Goal: Transaction & Acquisition: Obtain resource

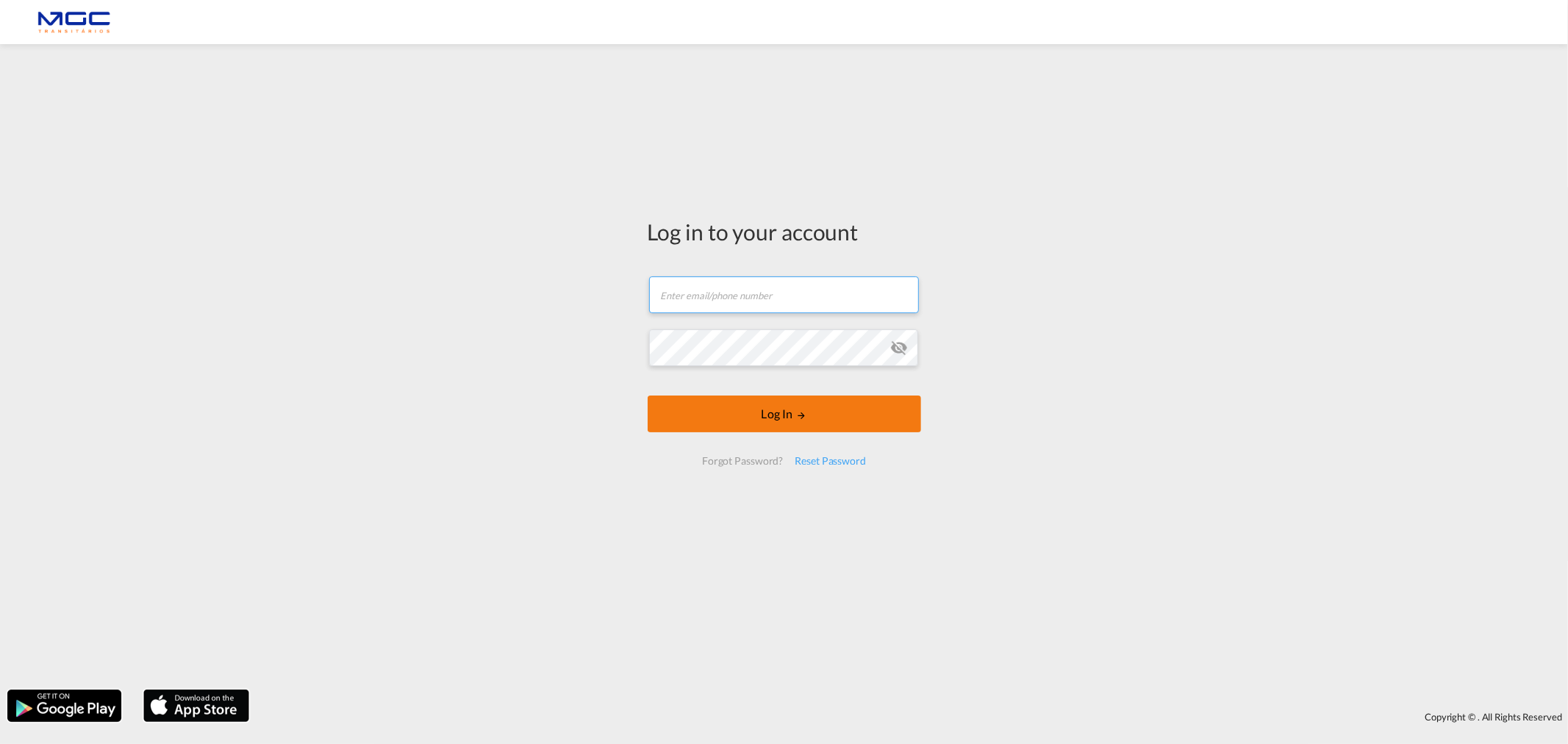
type input "[EMAIL_ADDRESS][PERSON_NAME][DOMAIN_NAME]"
click at [730, 416] on button "Log In" at bounding box center [784, 415] width 273 height 37
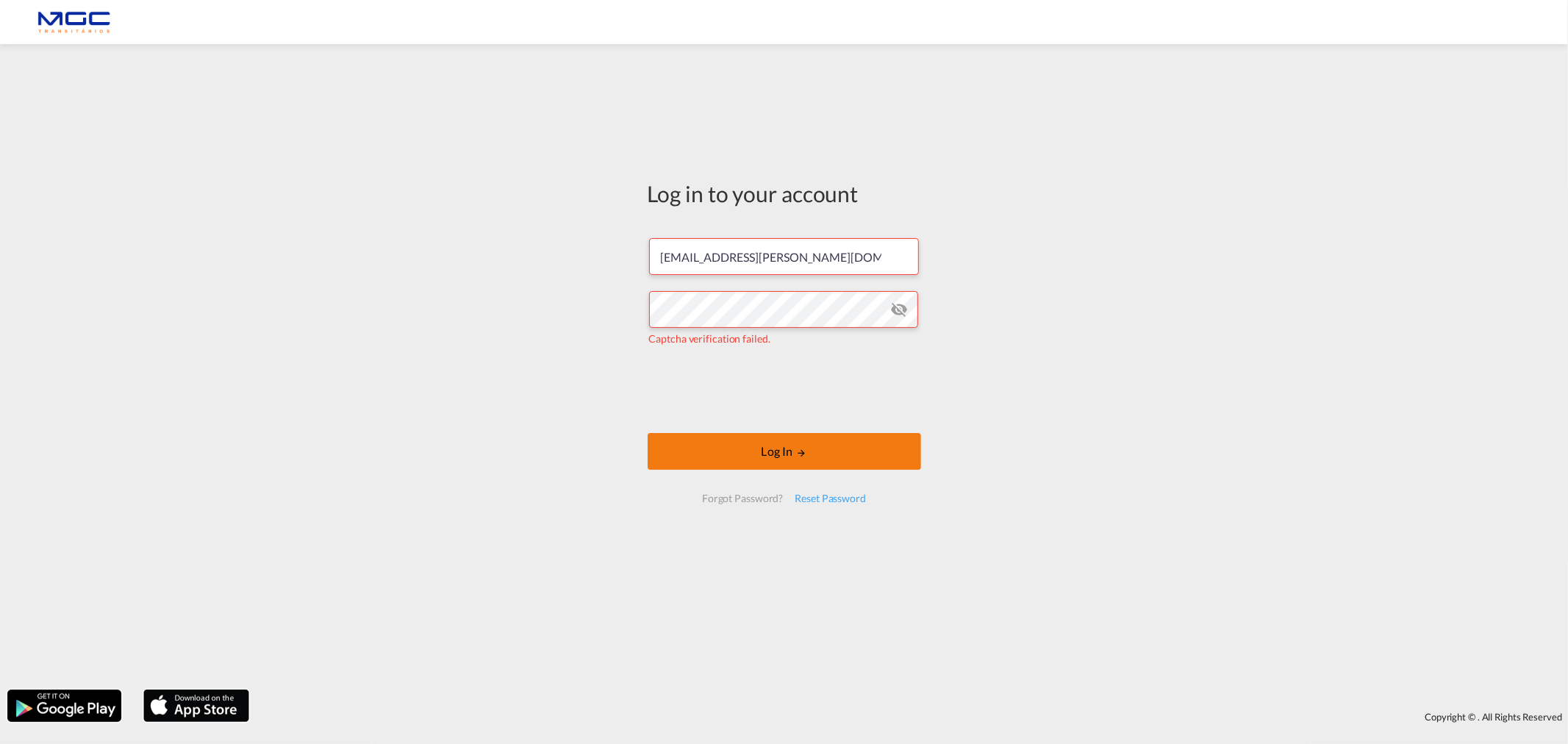
click at [800, 448] on md-icon "LOGIN" at bounding box center [802, 453] width 11 height 11
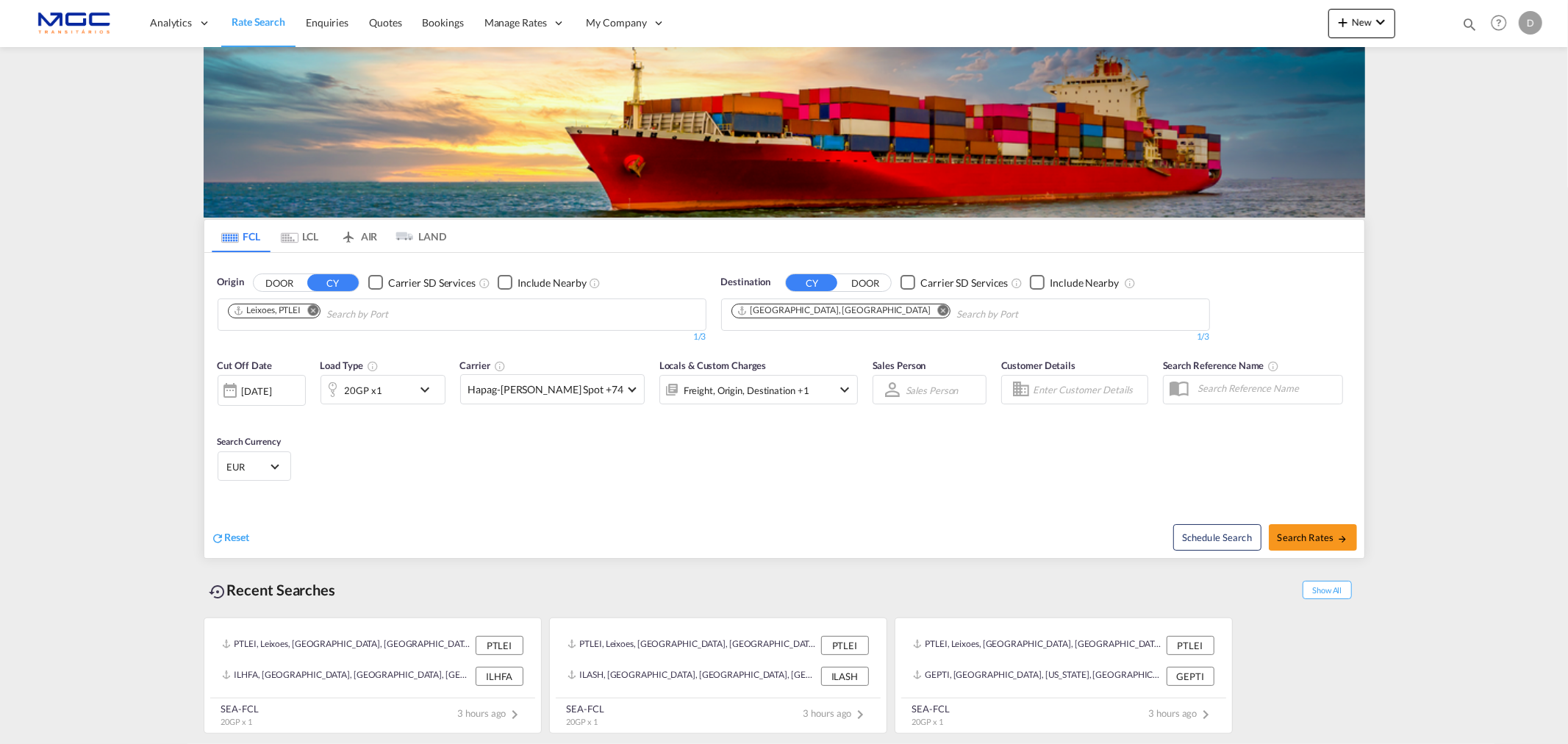
click at [928, 316] on button "Remove" at bounding box center [938, 311] width 22 height 15
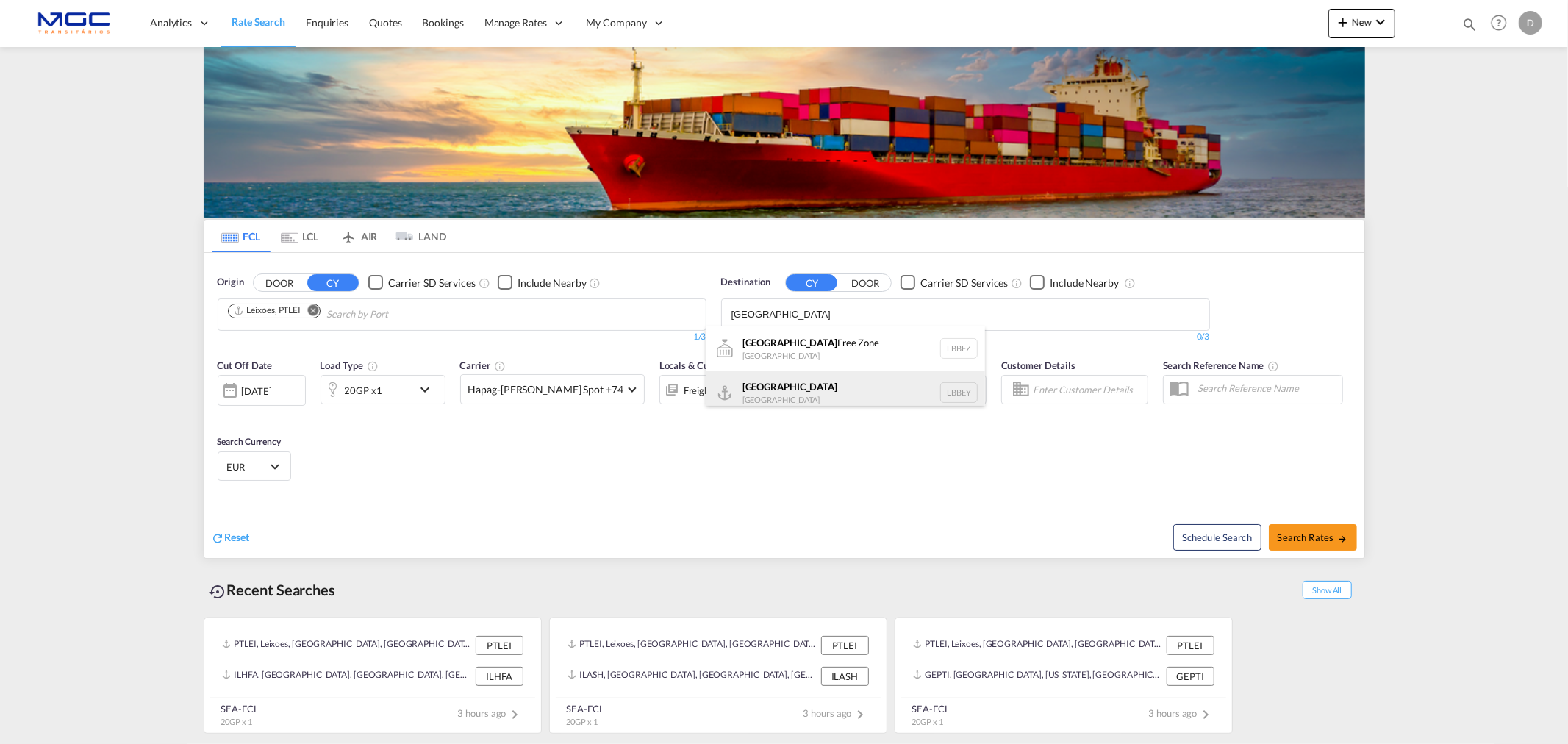
type input "beirut"
click at [789, 378] on div "Beirut Lebanon LBBEY" at bounding box center [845, 393] width 279 height 44
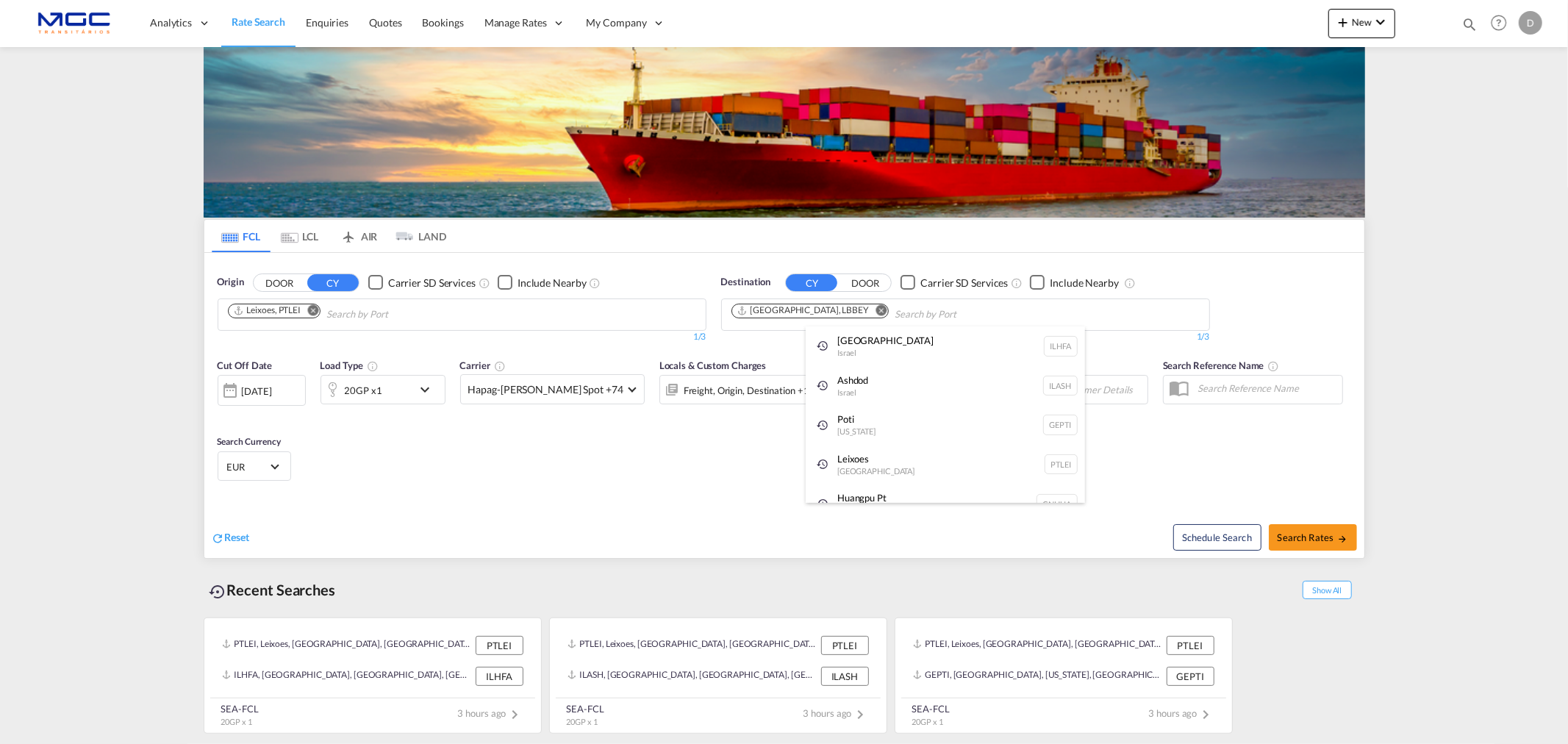
drag, startPoint x: 582, startPoint y: 538, endPoint x: 663, endPoint y: 529, distance: 81.5
click at [1304, 532] on span "Search Rates" at bounding box center [1313, 537] width 71 height 11
type input "PTLEI to LBBEY / 20 Aug 2025"
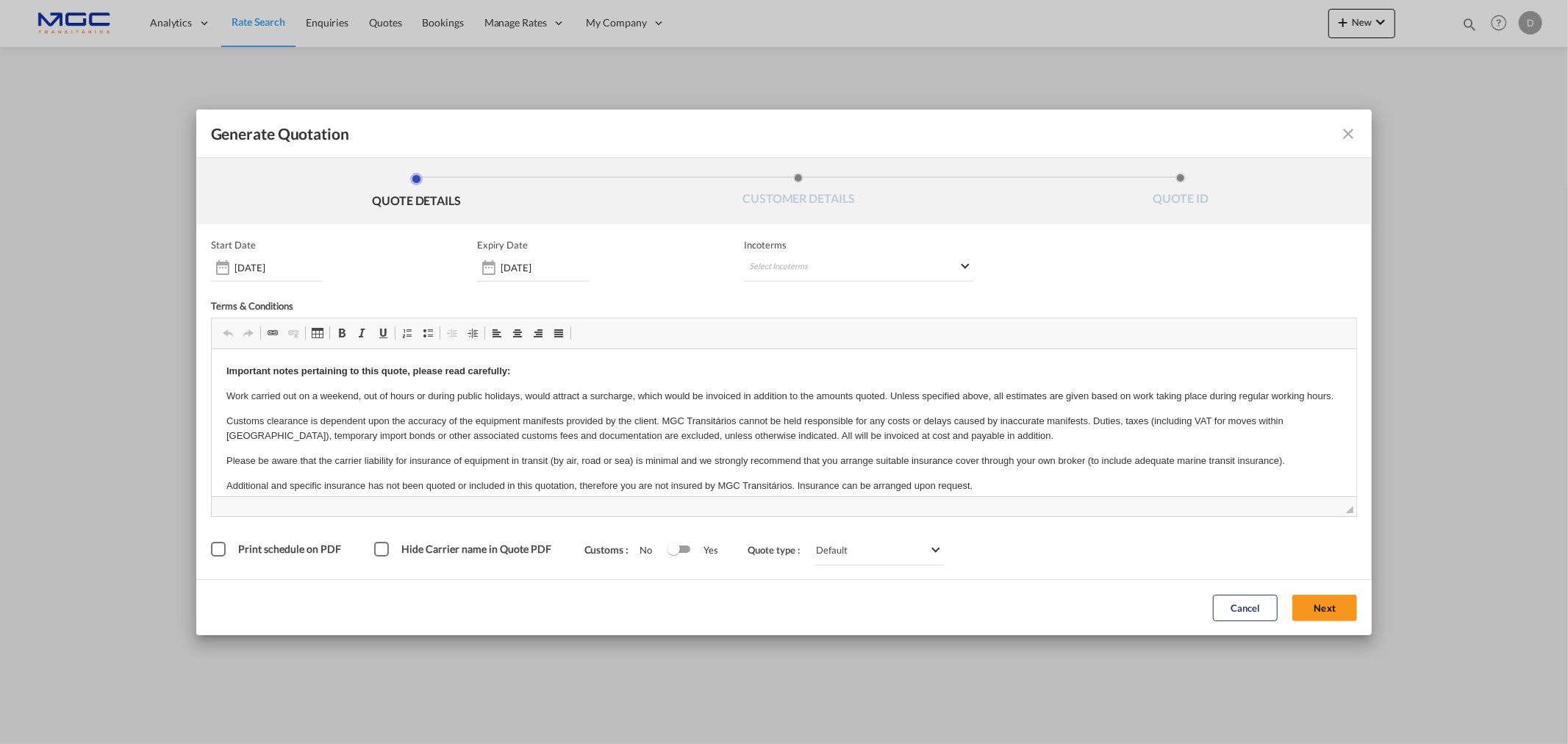
drag, startPoint x: 1335, startPoint y: 522, endPoint x: 1326, endPoint y: 528, distance: 10.8
click at [1329, 522] on div "Start Date 20 Aug 2025 Expiry Date 31 Aug 2025 Incoterms Select Incoterms DAP -…" at bounding box center [784, 402] width 1147 height 326
click at [1327, 611] on button "Next" at bounding box center [1324, 608] width 65 height 26
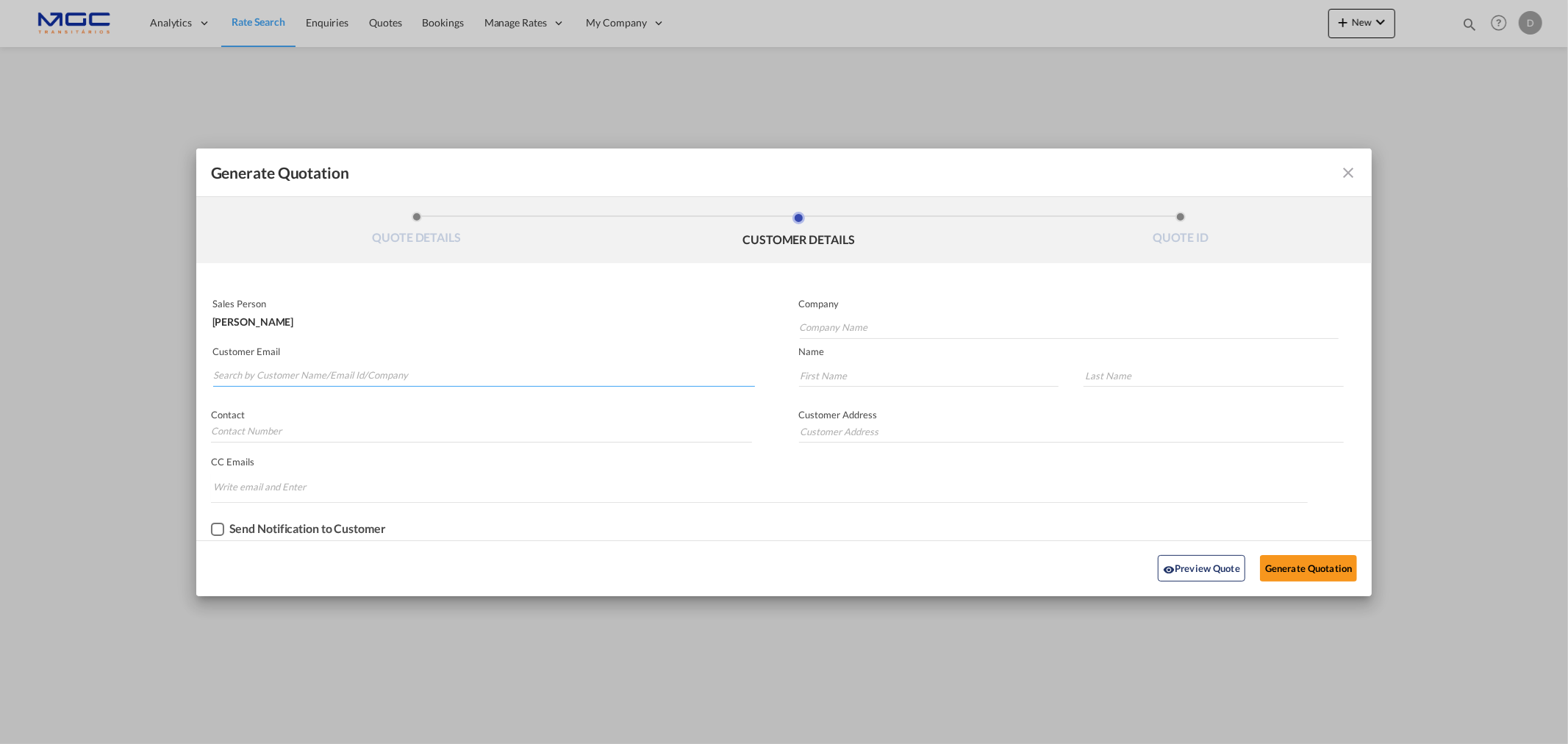
click at [260, 370] on input "Search by Customer Name/Email Id/Company" at bounding box center [484, 375] width 542 height 22
paste input "farah.othman@azshipservices.com"
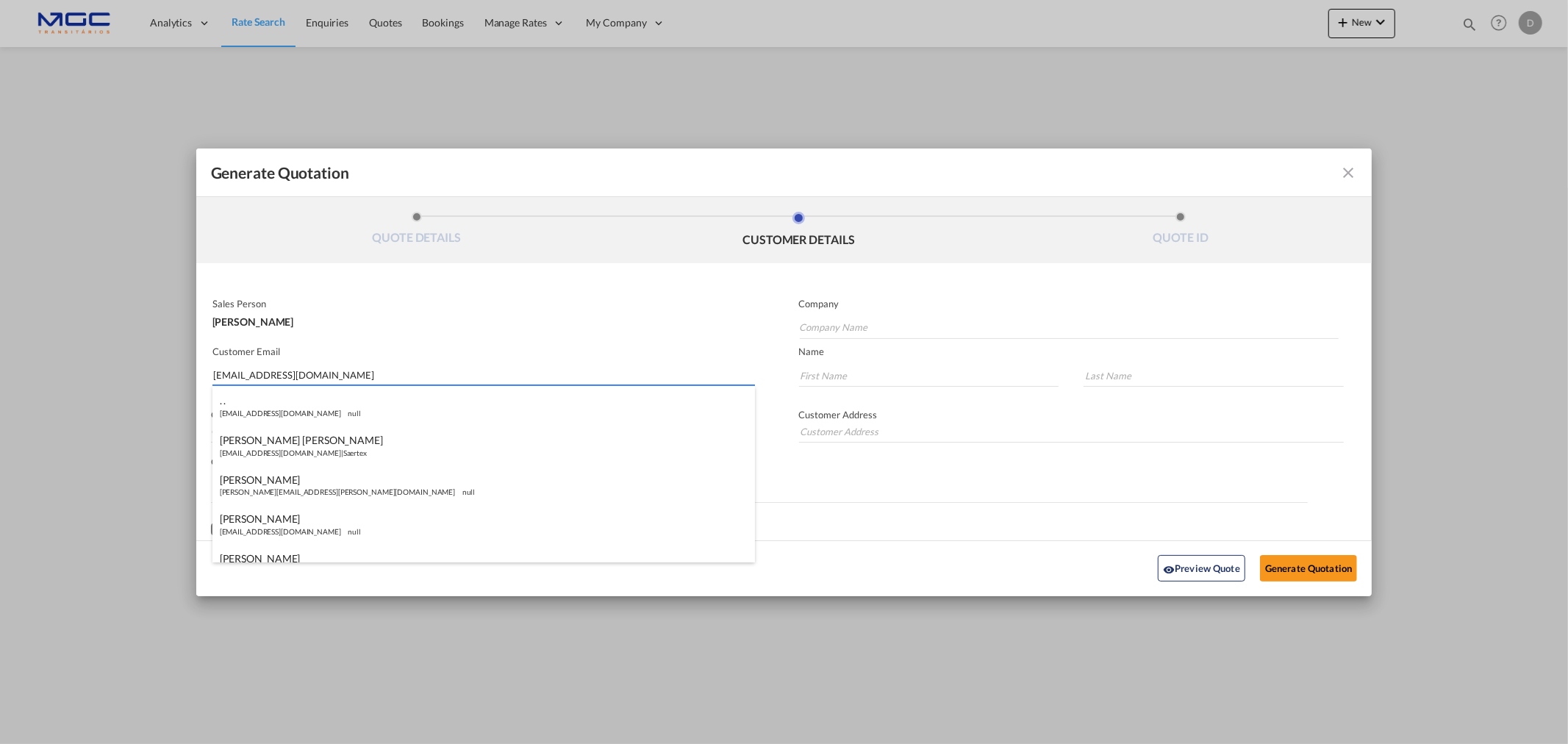
type input "farah.othman@azshipservices.com"
click at [437, 327] on md-input-container "Sales Person Diogo Santos" at bounding box center [482, 312] width 542 height 32
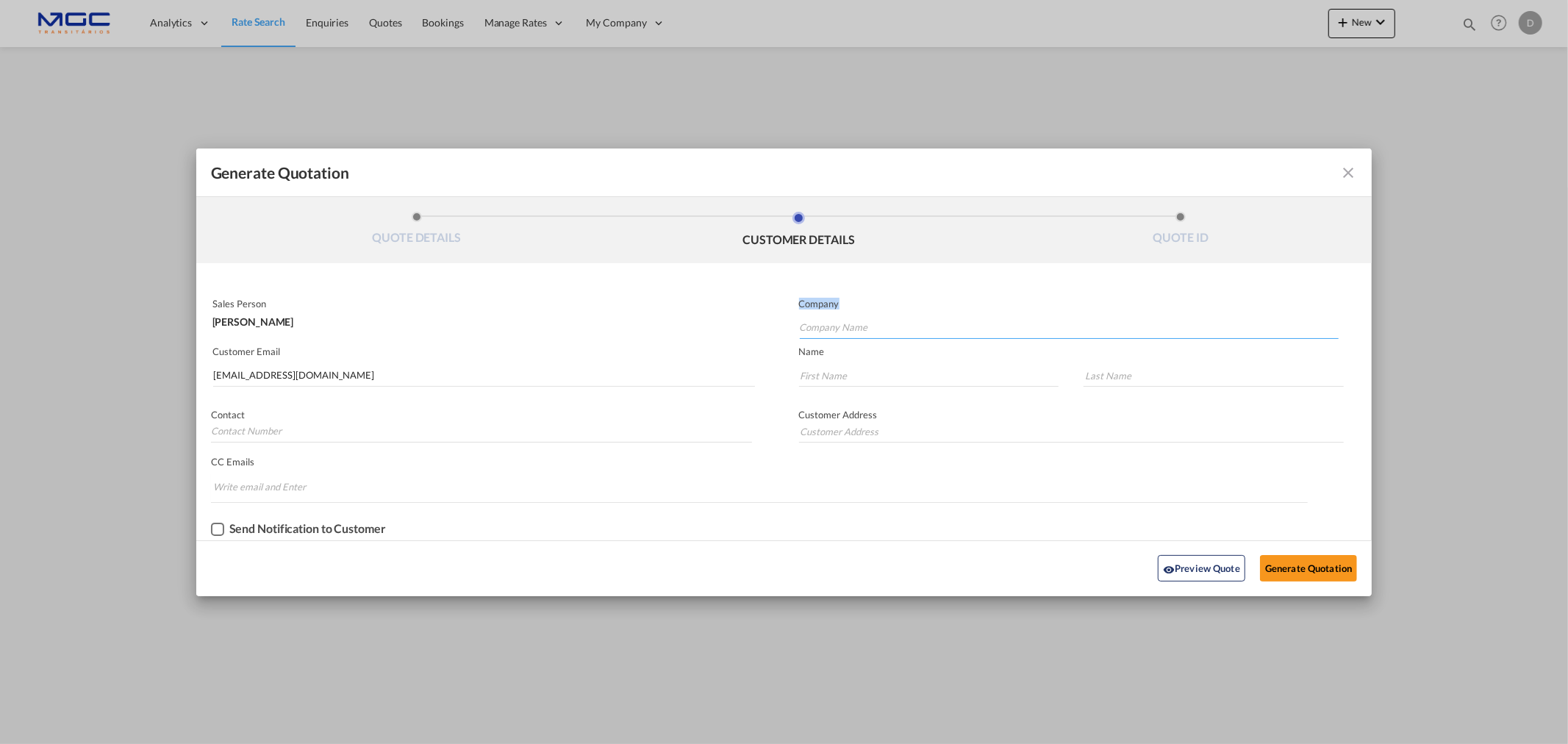
click at [900, 327] on input "Company Name" at bounding box center [1069, 328] width 539 height 22
click at [884, 327] on input "Company Name" at bounding box center [1069, 328] width 539 height 22
click at [876, 328] on input "Company Name" at bounding box center [1069, 328] width 539 height 22
type input "AZ"
click at [853, 376] on input "Generate QuotationQUOTE ..." at bounding box center [929, 375] width 260 height 22
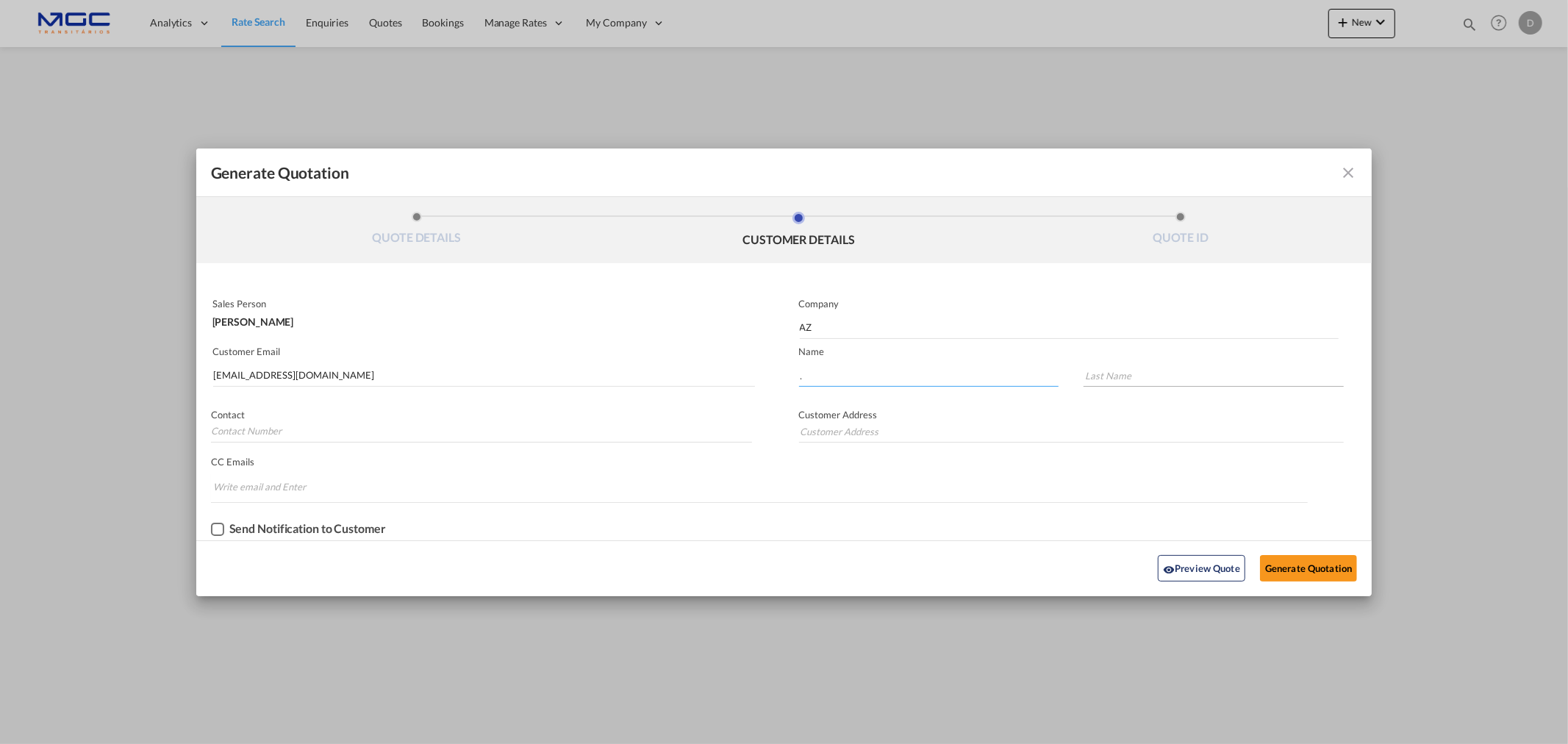
type input "."
click at [1119, 369] on input "Generate QuotationQUOTE ..." at bounding box center [1213, 375] width 260 height 22
type input "."
click at [1315, 571] on button "Generate Quotation" at bounding box center [1308, 569] width 97 height 26
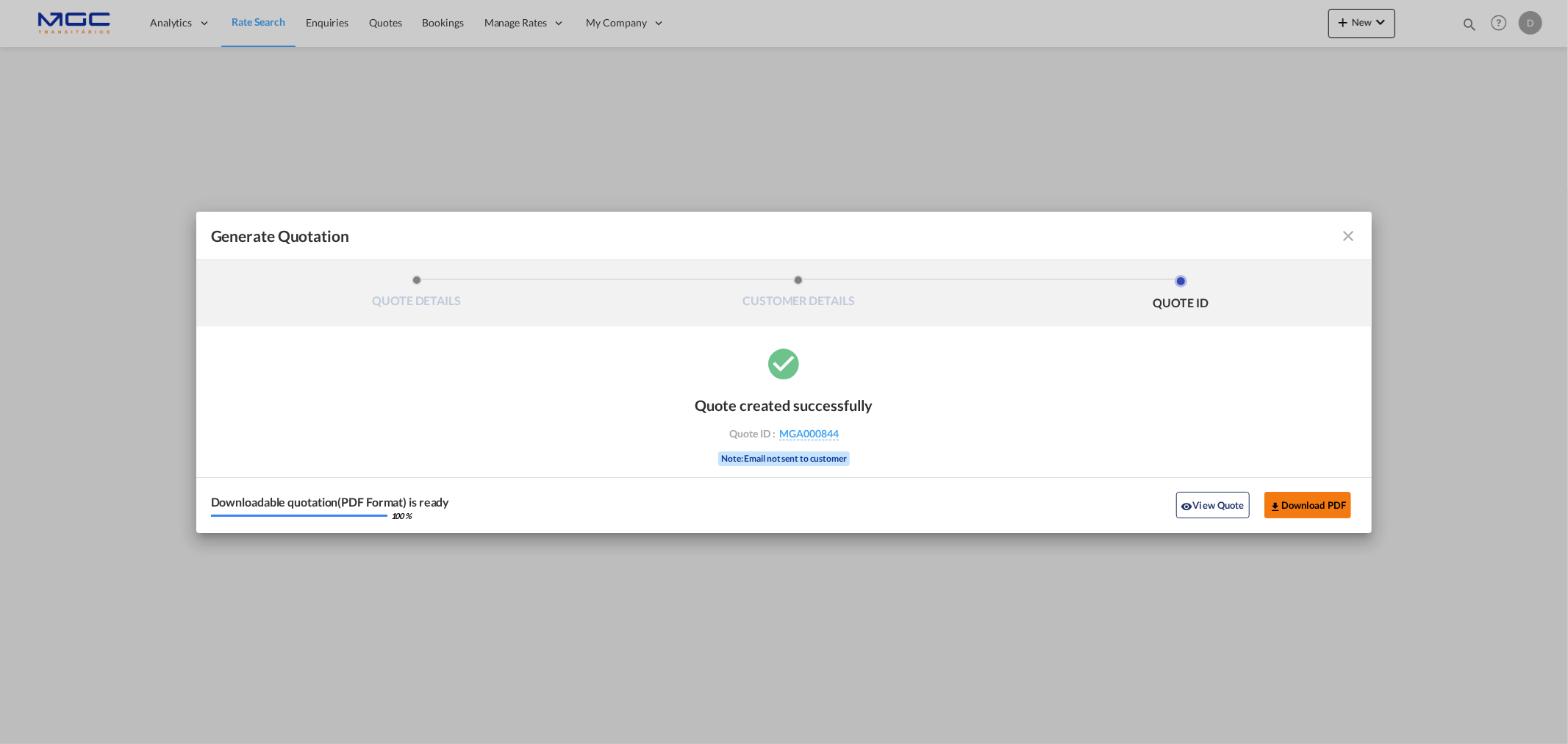
click at [1285, 504] on button "Download PDF" at bounding box center [1309, 505] width 88 height 26
